Goal: Task Accomplishment & Management: Use online tool/utility

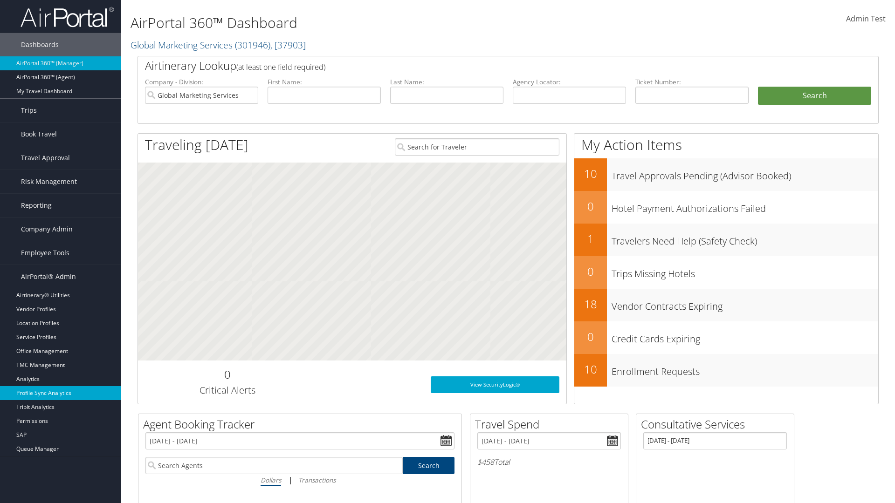
click at [61, 393] on link "Profile Sync Analytics" at bounding box center [60, 393] width 121 height 14
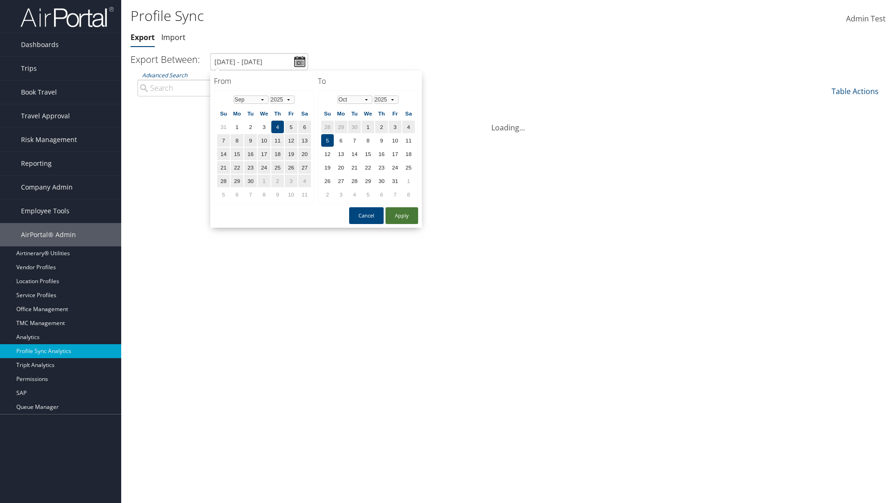
click at [402, 215] on button "Apply" at bounding box center [402, 215] width 33 height 17
type input "1/1/2024 - 3/31/2024"
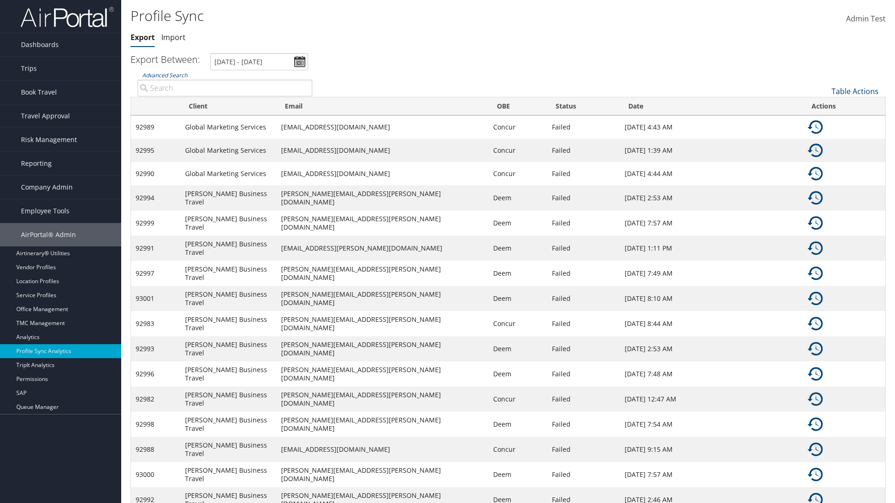
click at [855, 91] on link "Table Actions" at bounding box center [855, 91] width 47 height 10
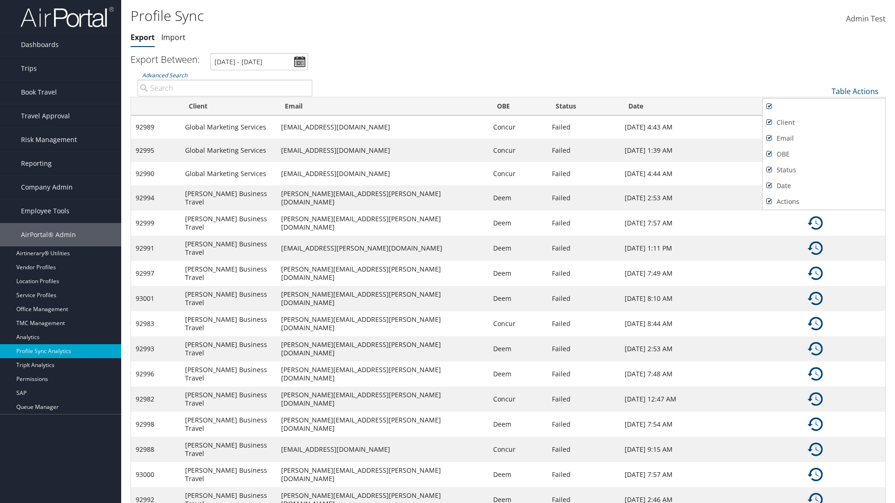
click at [448, 252] on div at bounding box center [447, 251] width 895 height 503
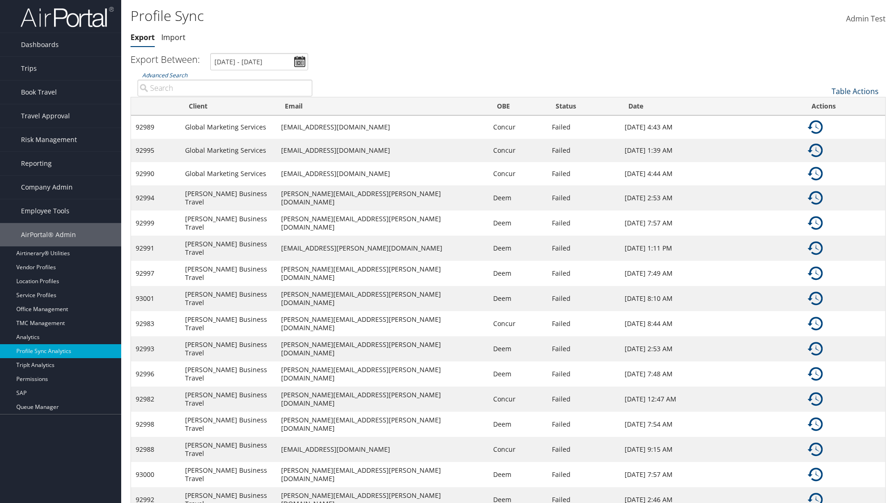
click at [855, 91] on link "Table Actions" at bounding box center [855, 91] width 47 height 10
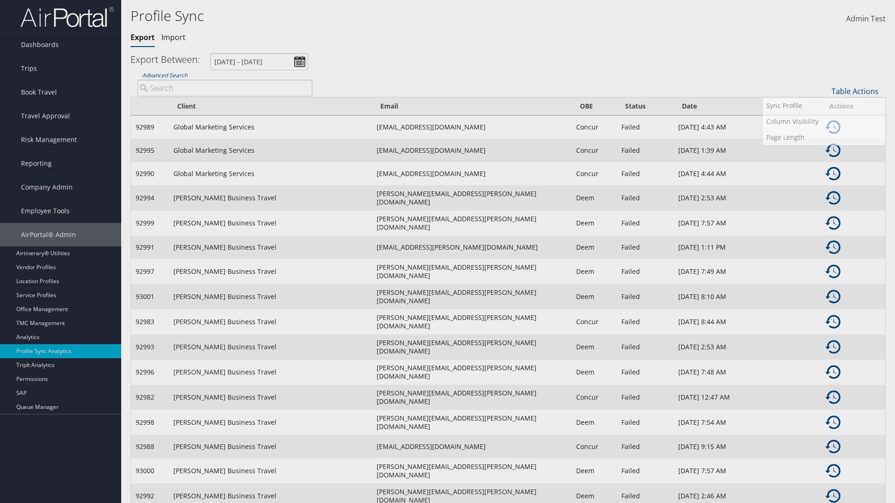
click at [0, 0] on input "User" at bounding box center [0, 0] width 0 height 0
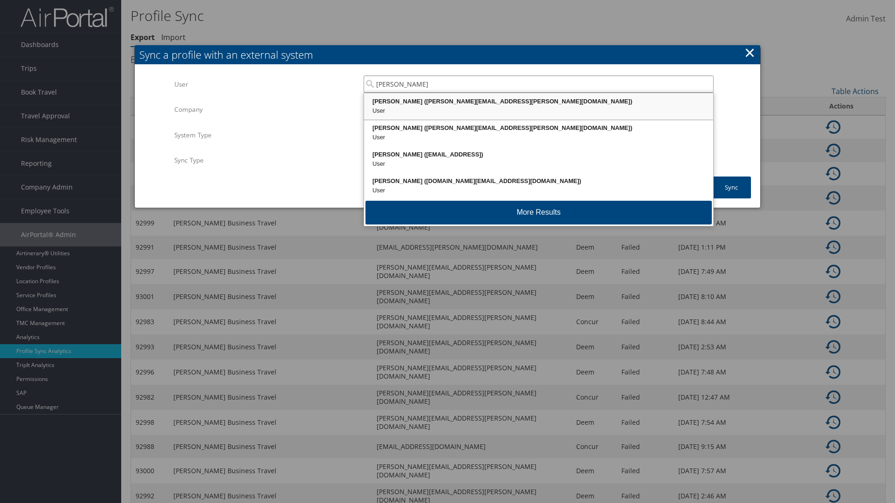
click at [538, 102] on div "Kyle Casazza (kyle.casazza@cbtravel.com)" at bounding box center [538, 101] width 346 height 9
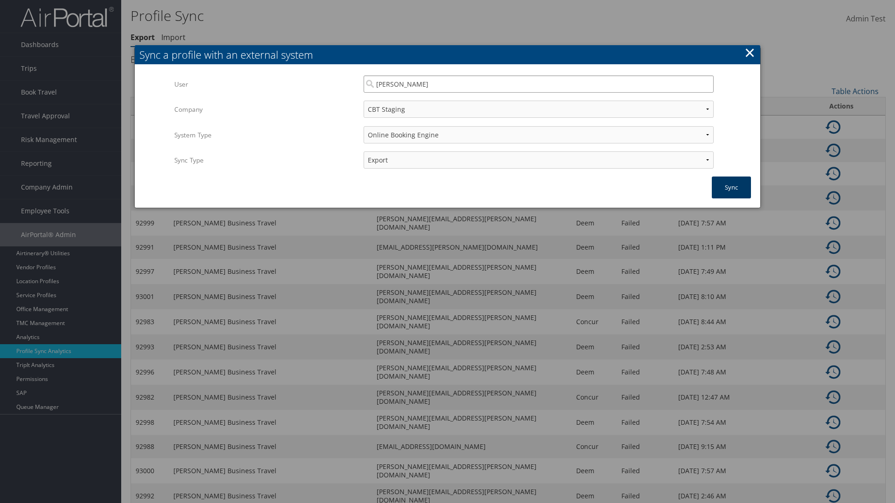
type input "Kyle Casazza"
click at [731, 187] on button "Sync" at bounding box center [731, 188] width 39 height 22
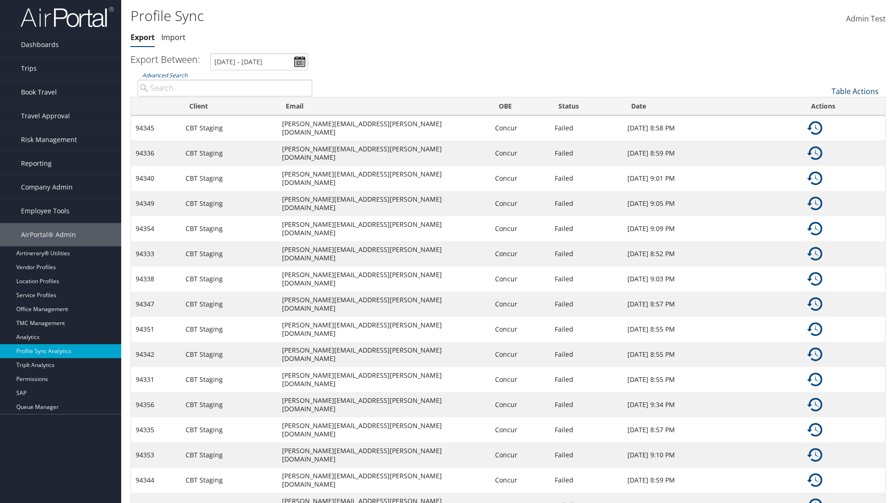
click at [855, 91] on link "Table Actions" at bounding box center [855, 91] width 47 height 10
click at [824, 122] on link "25" at bounding box center [824, 123] width 123 height 16
click at [855, 91] on link "Table Actions" at bounding box center [855, 91] width 47 height 10
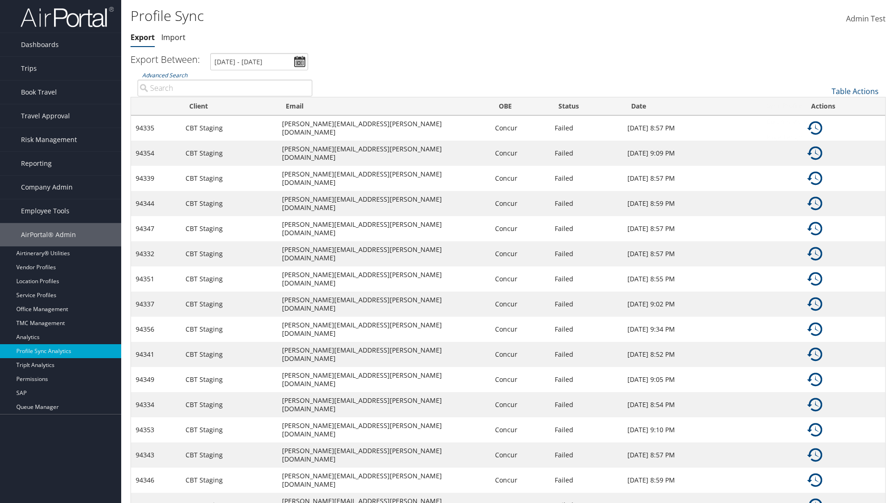
click at [824, 121] on link "Column Visibility" at bounding box center [824, 122] width 123 height 16
click at [824, 122] on link "Client" at bounding box center [824, 123] width 123 height 16
click at [824, 138] on link "Email" at bounding box center [824, 139] width 123 height 16
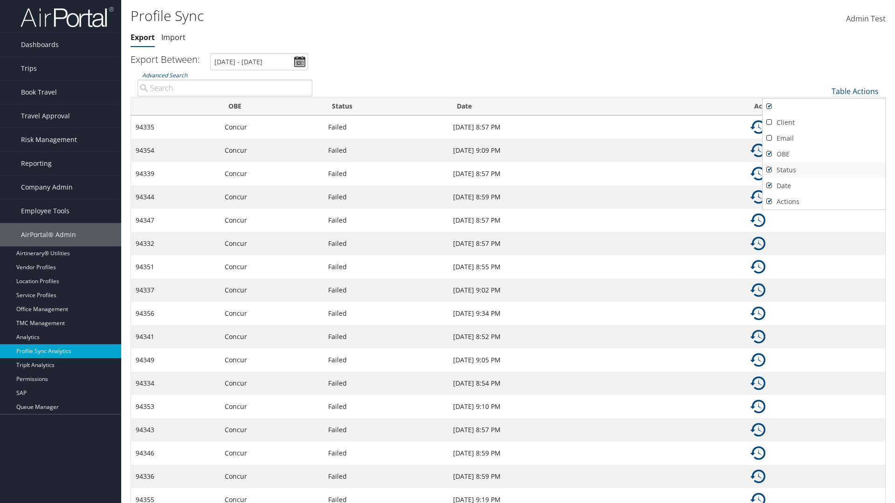
click at [824, 154] on link "OBE" at bounding box center [824, 154] width 123 height 16
click at [824, 170] on link "Status" at bounding box center [824, 170] width 123 height 16
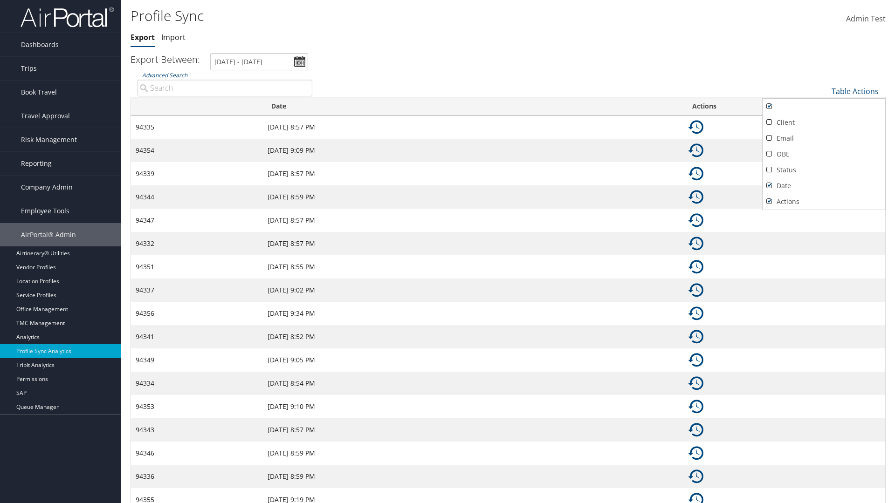
click at [824, 186] on link "Date" at bounding box center [824, 186] width 123 height 16
click at [824, 201] on link "Actions" at bounding box center [824, 202] width 123 height 16
click at [448, 252] on div at bounding box center [447, 251] width 895 height 503
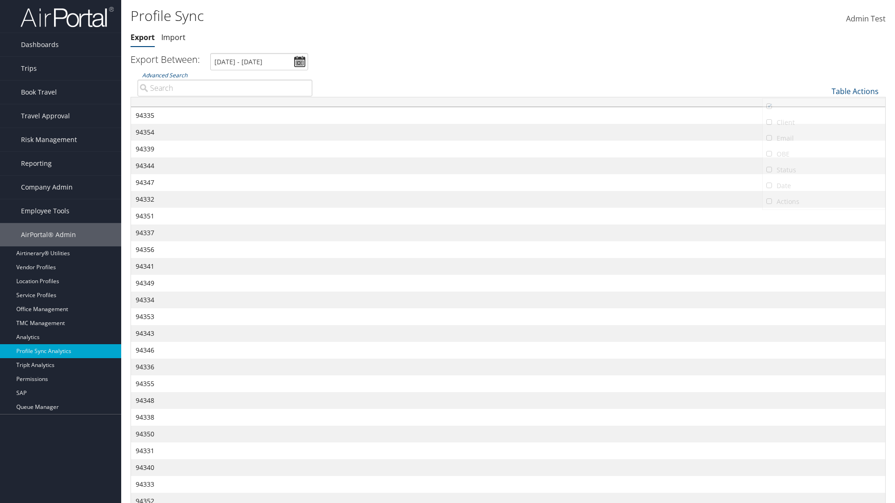
scroll to position [56, 0]
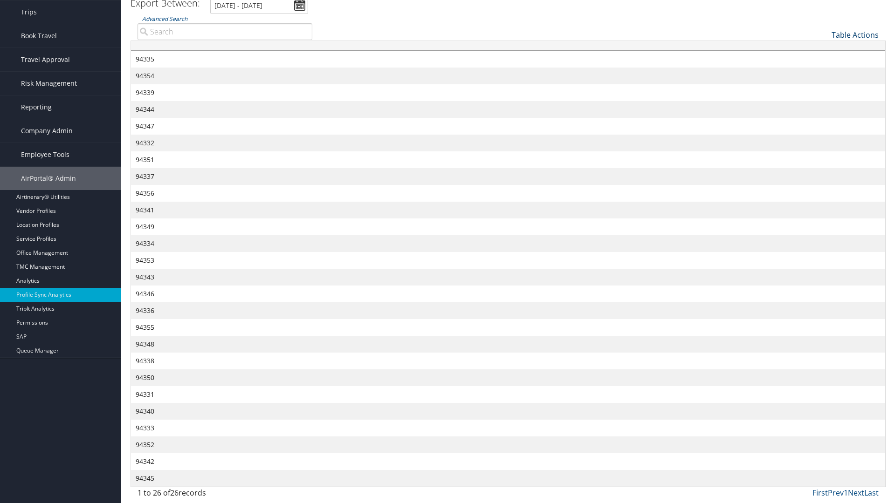
click at [855, 40] on link "Table Actions" at bounding box center [855, 35] width 47 height 10
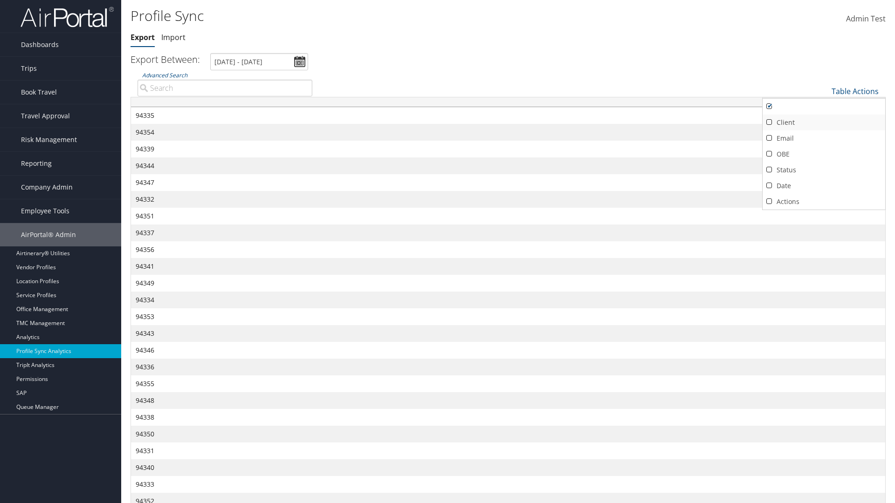
click at [824, 122] on link "Client" at bounding box center [824, 123] width 123 height 16
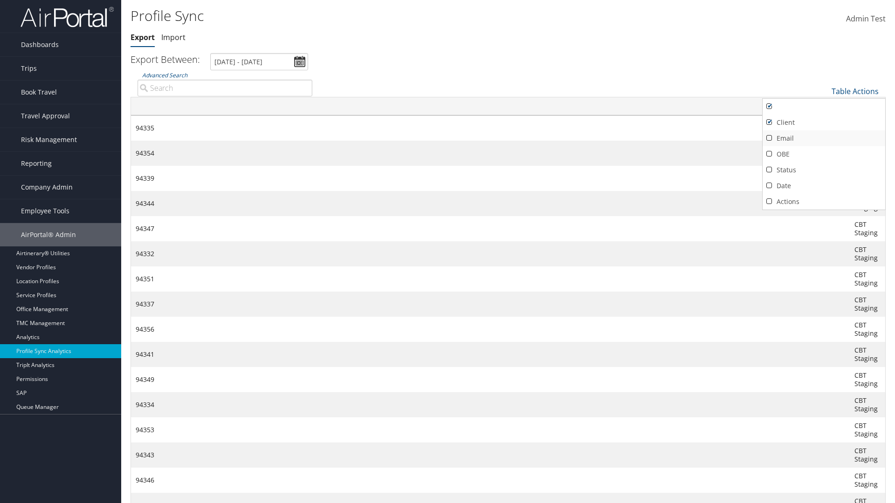
click at [824, 138] on link "Email" at bounding box center [824, 139] width 123 height 16
